Goal: Task Accomplishment & Management: Manage account settings

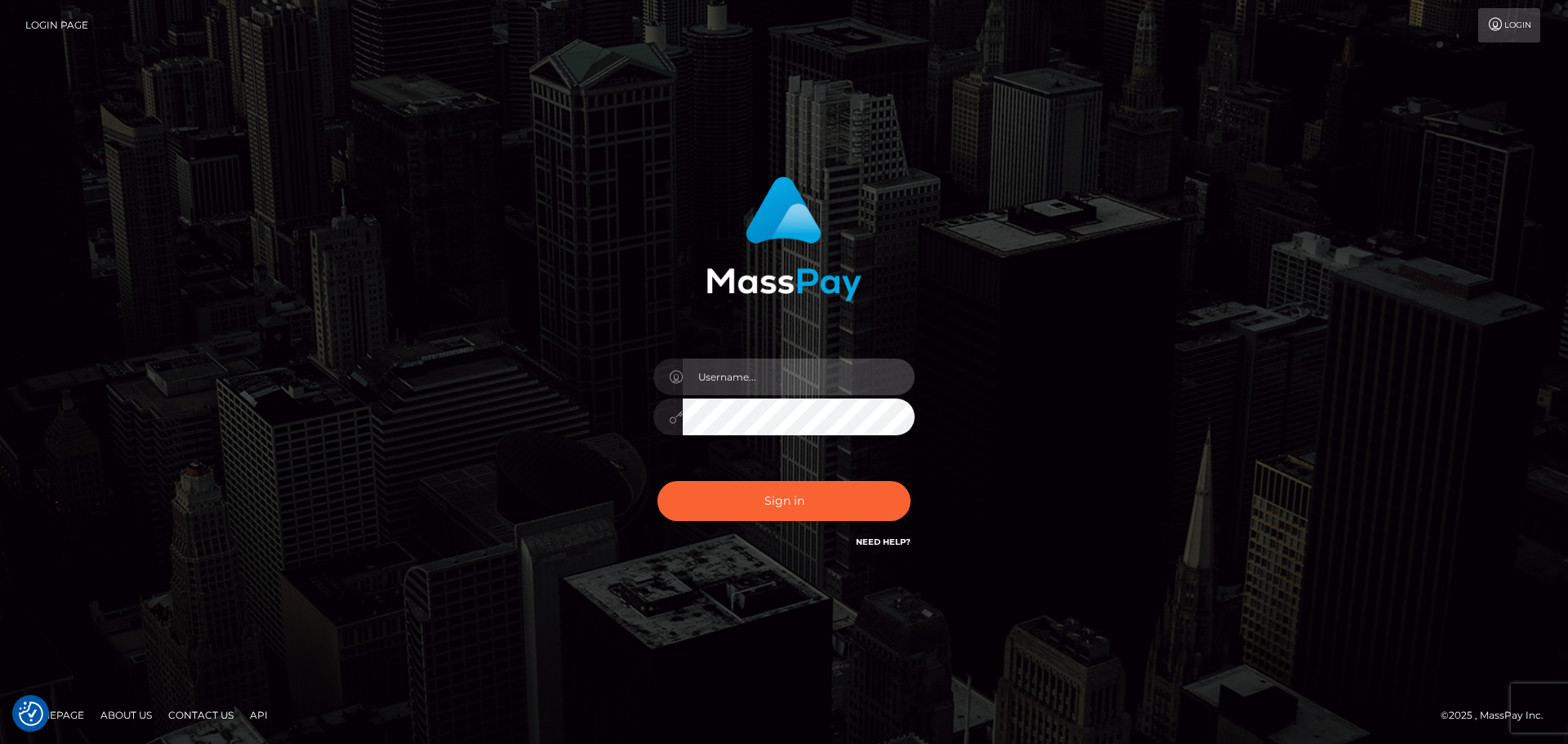
type input "Victor.rollacan"
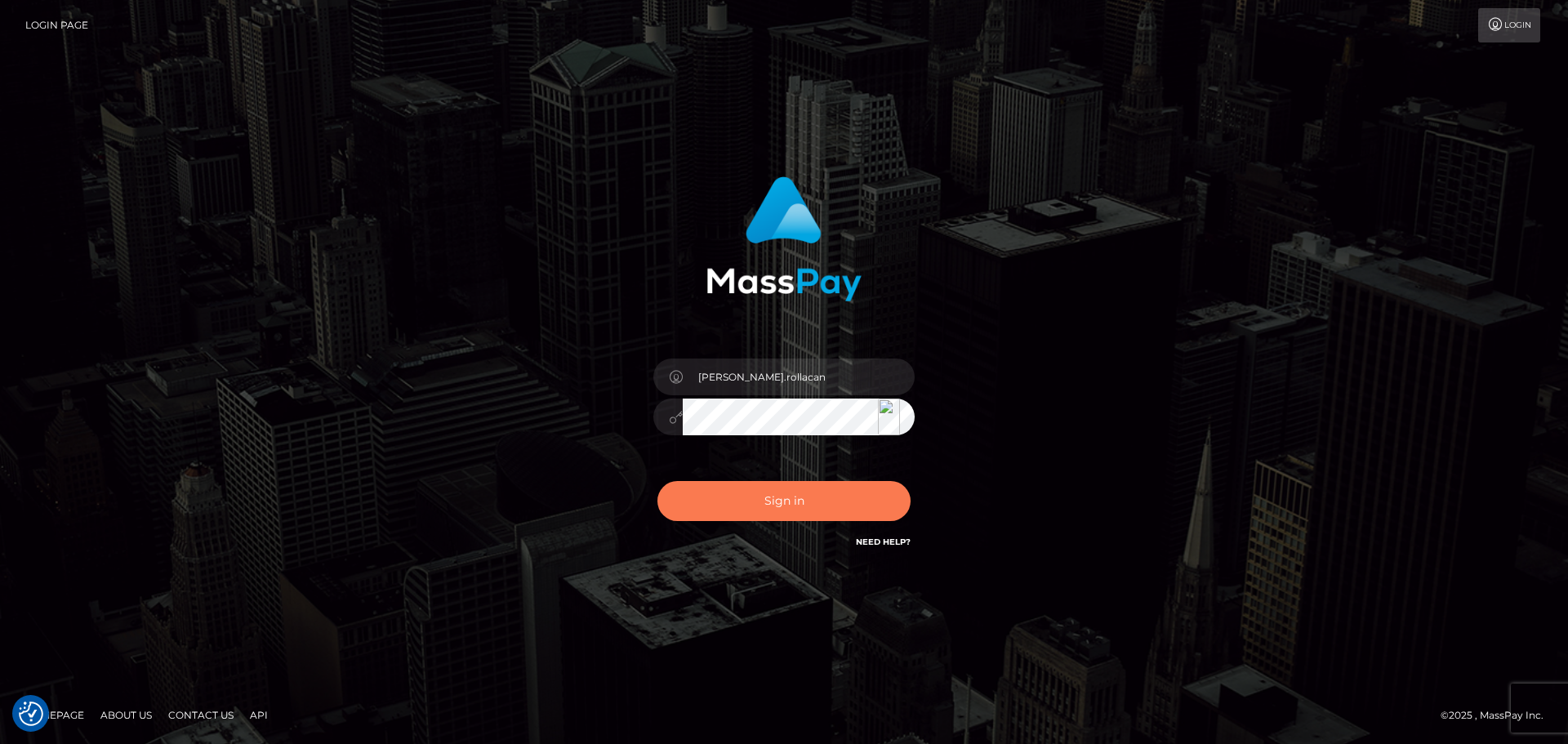
click at [709, 510] on button "Sign in" at bounding box center [784, 501] width 253 height 40
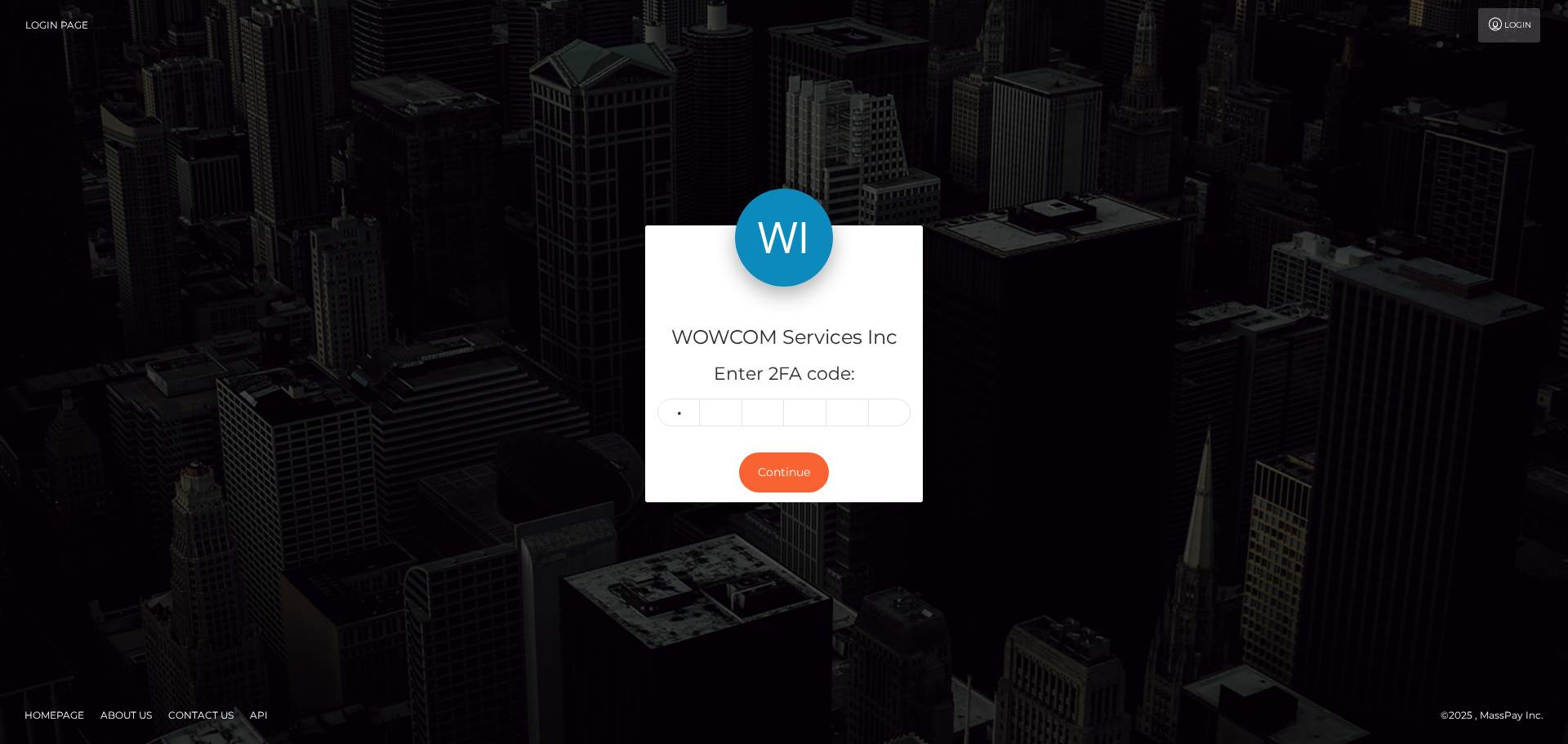
type input "5"
type input "3"
type input "4"
type input "8"
type input "9"
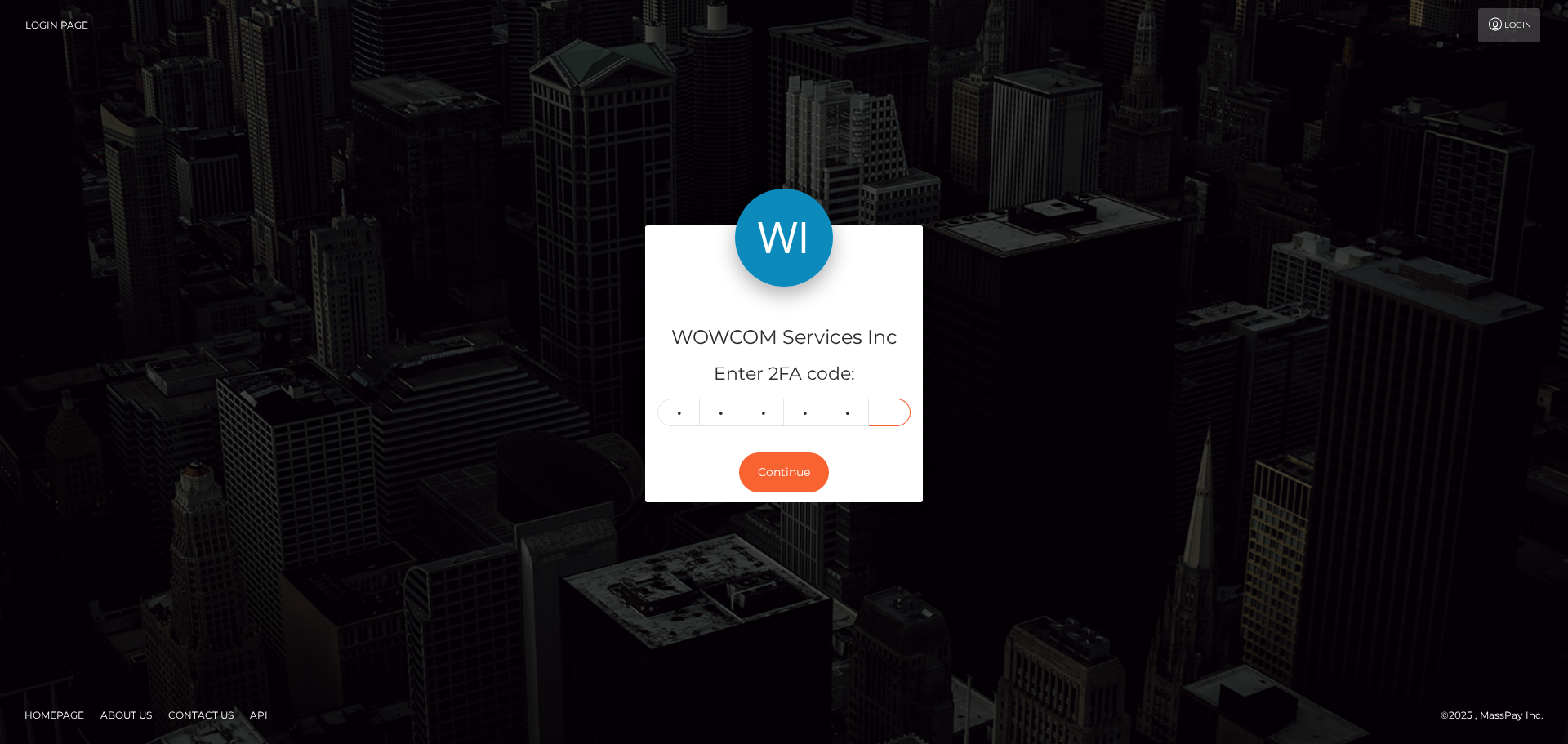
type input "1"
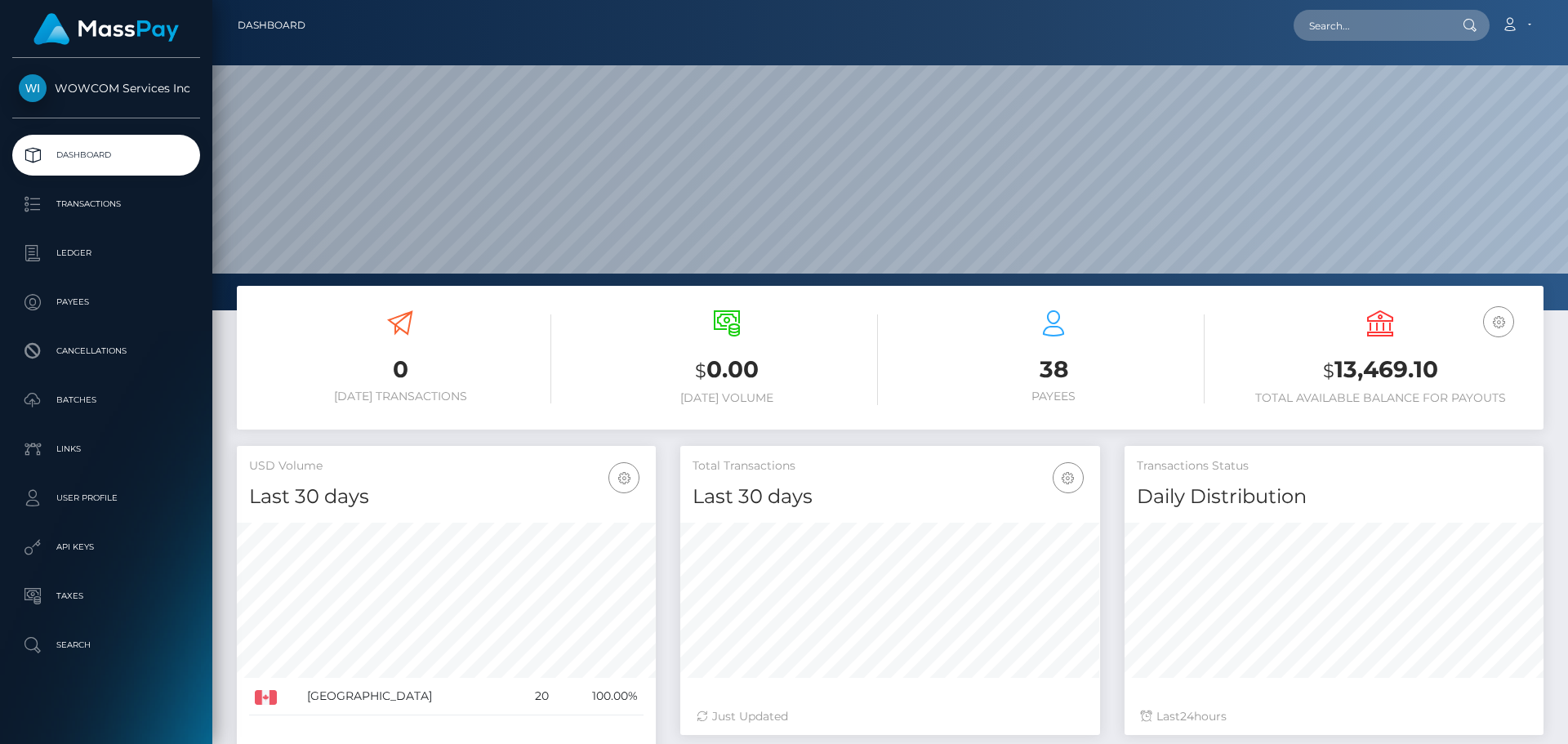
scroll to position [290, 420]
click at [1382, 370] on h3 "$ 13,469.10" at bounding box center [1379, 371] width 302 height 34
click at [1531, 27] on link "Account" at bounding box center [1515, 25] width 49 height 35
click at [1465, 108] on link "Logout" at bounding box center [1478, 104] width 131 height 30
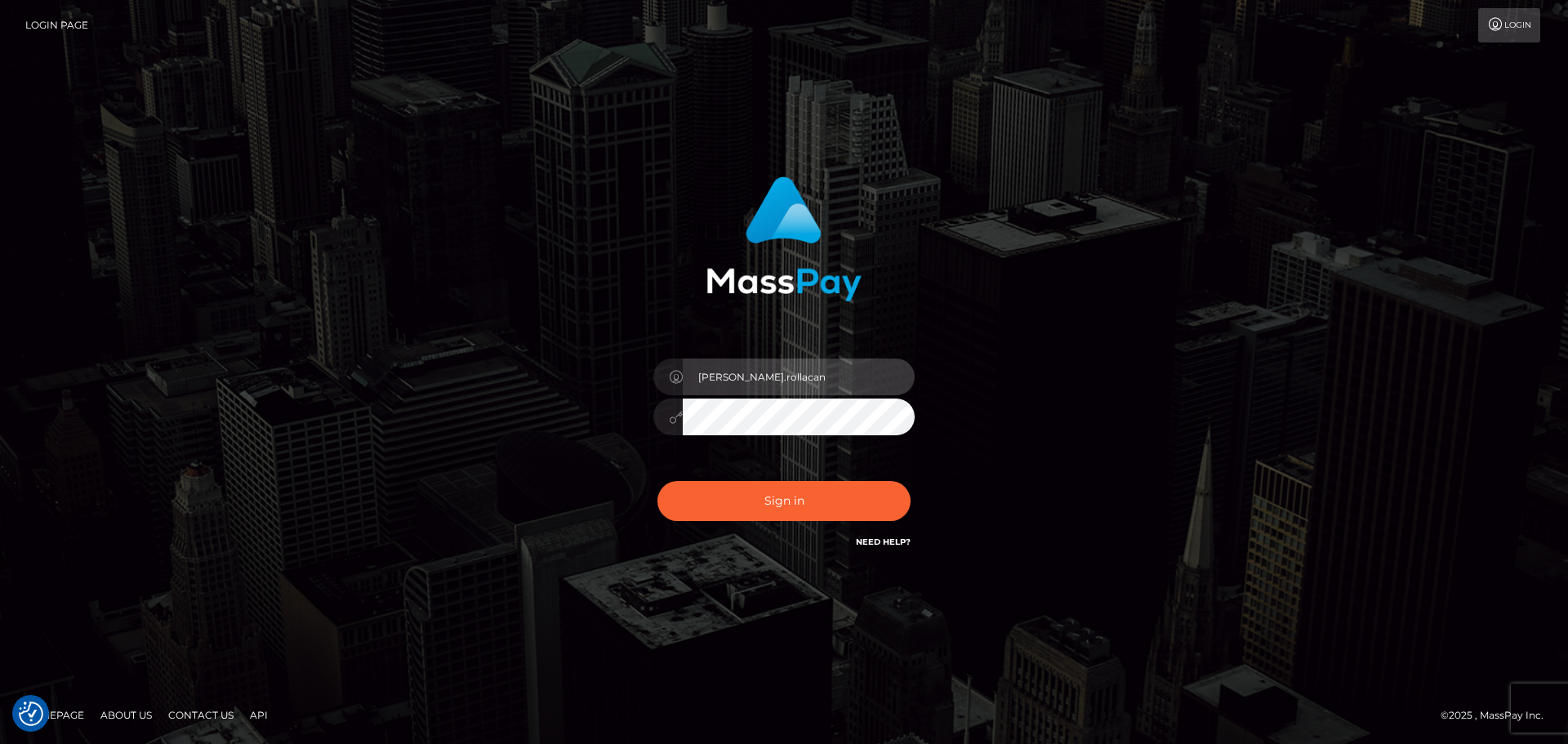
click at [858, 374] on input "Victor.rollacan" at bounding box center [798, 376] width 232 height 37
type input "Victor.wowcan2"
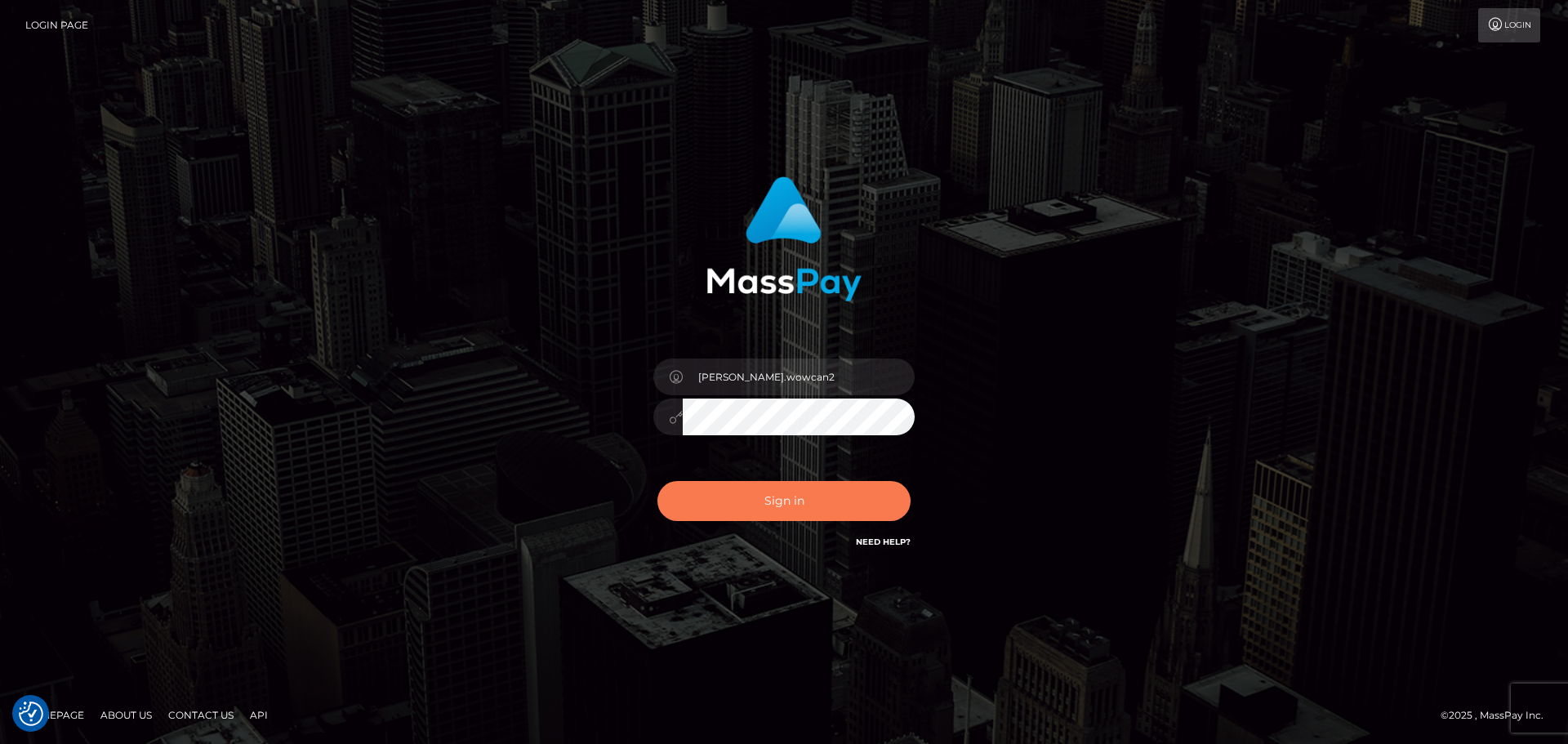
click at [852, 503] on button "Sign in" at bounding box center [784, 501] width 253 height 40
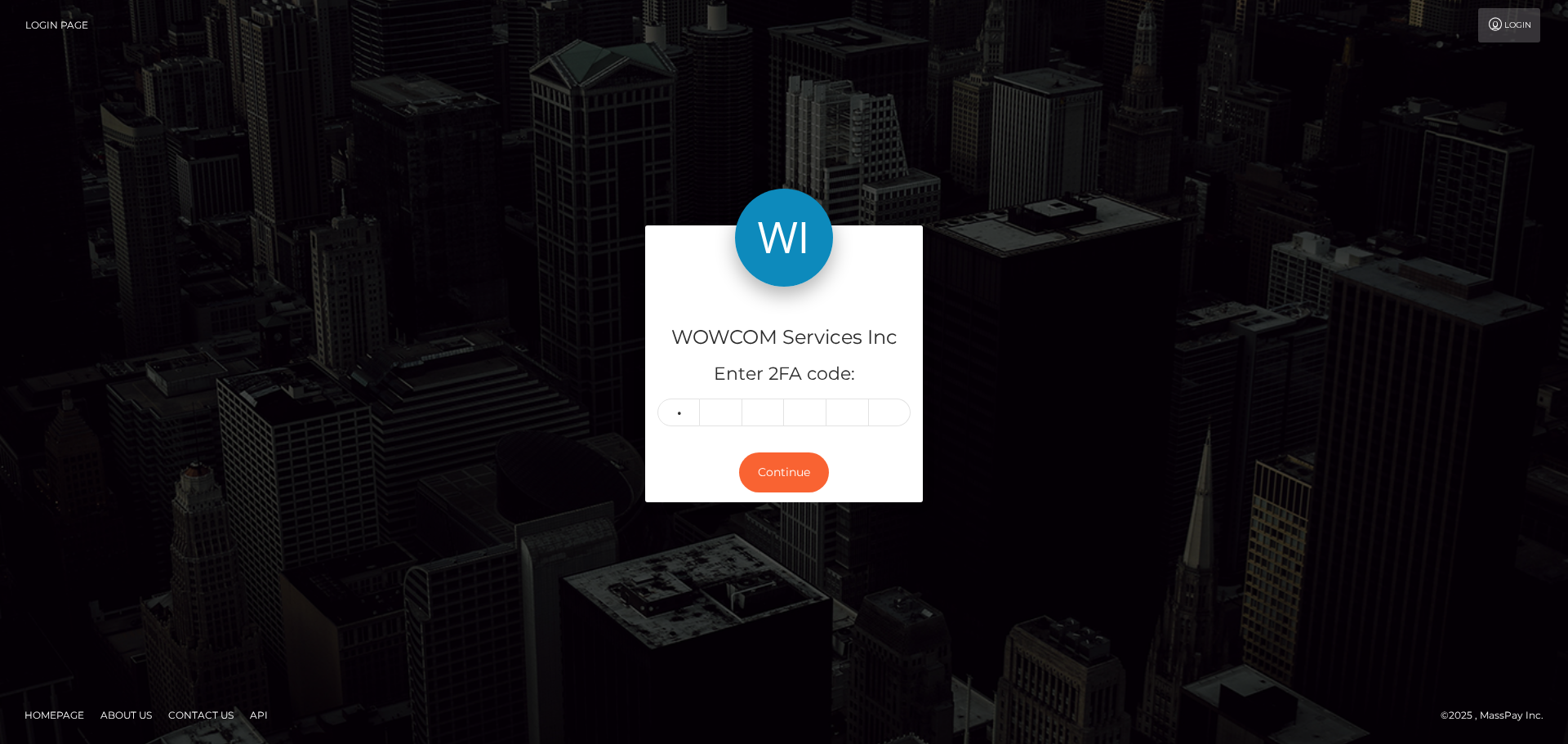
type input "5"
type input "3"
type input "2"
type input "3"
type input "8"
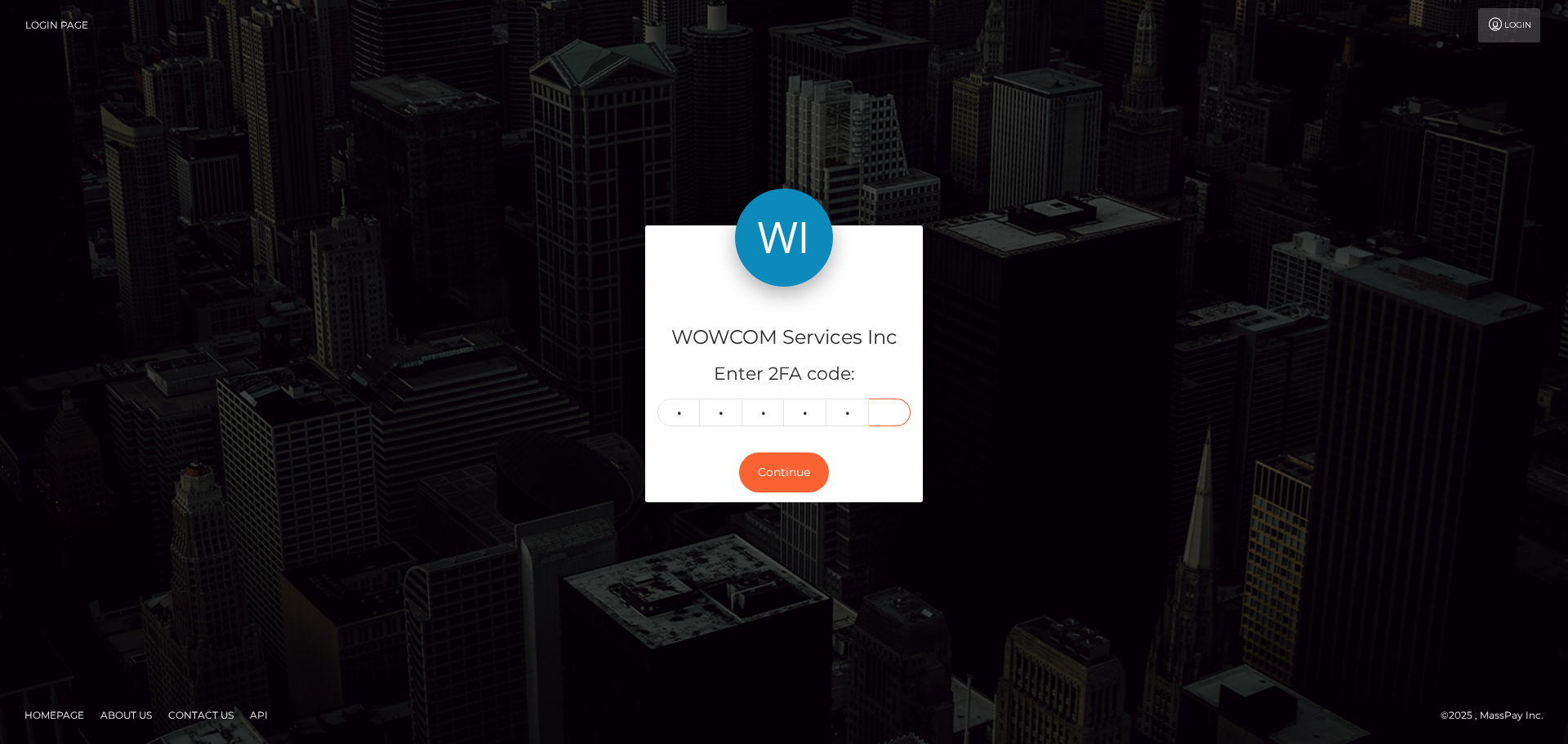
type input "7"
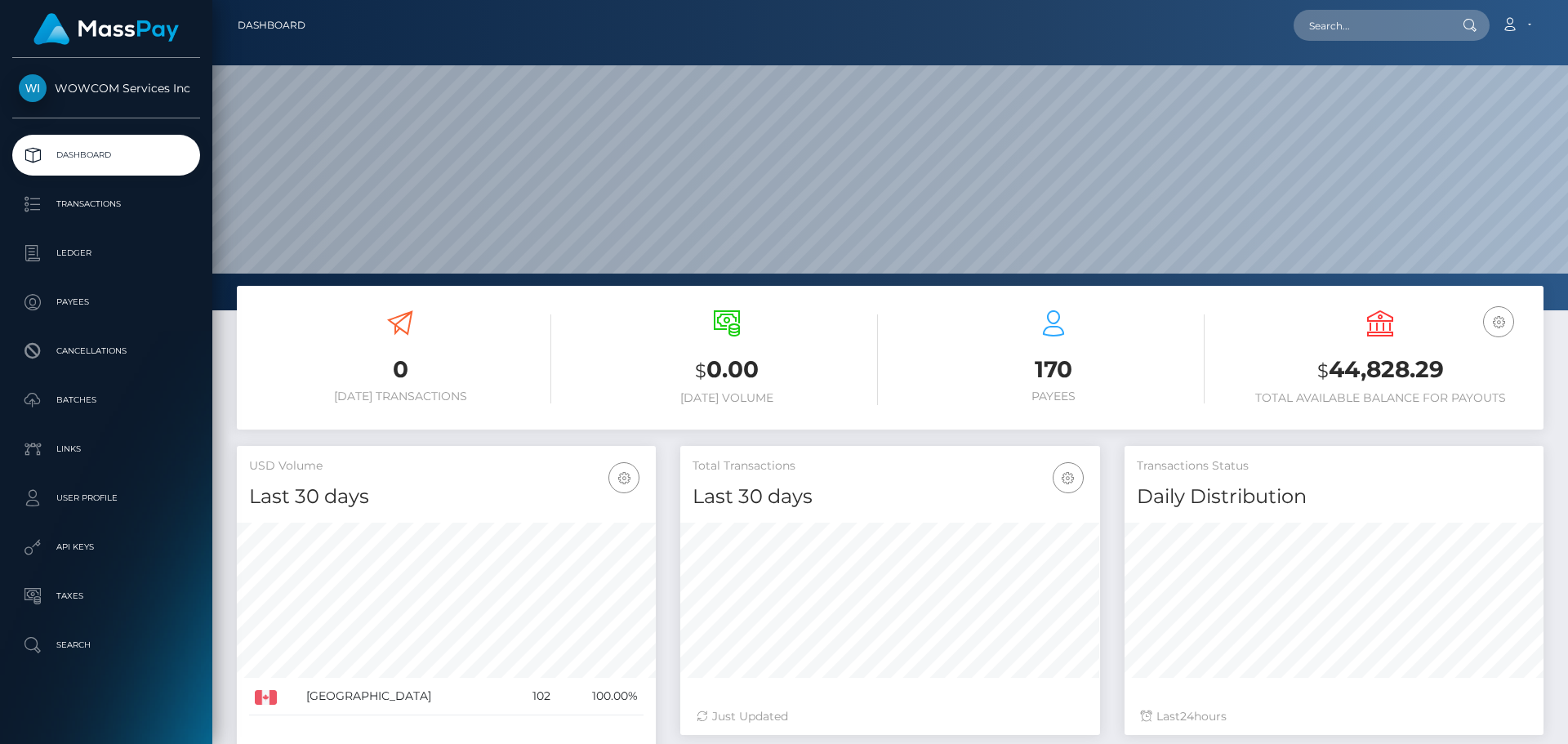
scroll to position [290, 420]
click at [1367, 361] on h3 "$ 44,828.29" at bounding box center [1379, 371] width 302 height 34
